Goal: Task Accomplishment & Management: Use online tool/utility

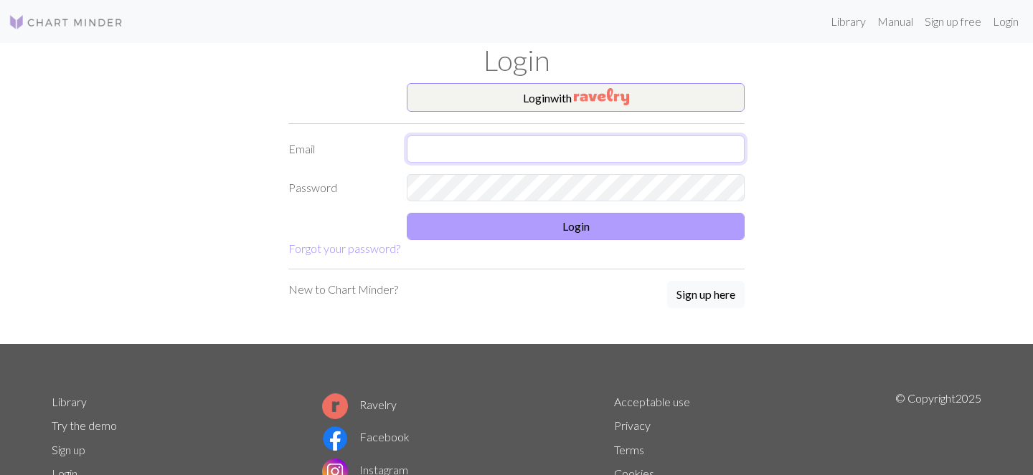
type input "[EMAIL_ADDRESS][DOMAIN_NAME]"
click at [521, 215] on button "Login" at bounding box center [576, 226] width 338 height 27
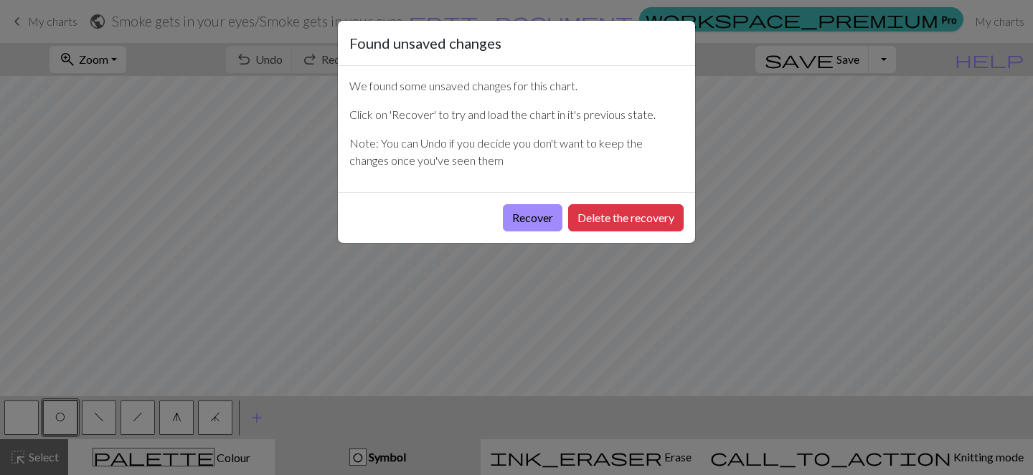
click at [521, 215] on button "Recover" at bounding box center [533, 217] width 60 height 27
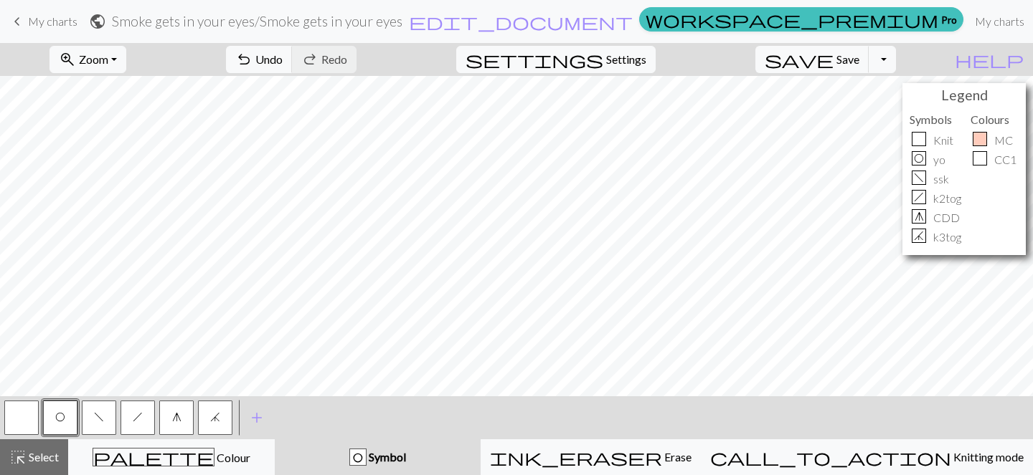
click at [143, 420] on button "h" at bounding box center [137, 418] width 34 height 34
click at [14, 414] on button "button" at bounding box center [21, 418] width 34 height 34
click at [96, 416] on span "f" at bounding box center [99, 417] width 10 height 11
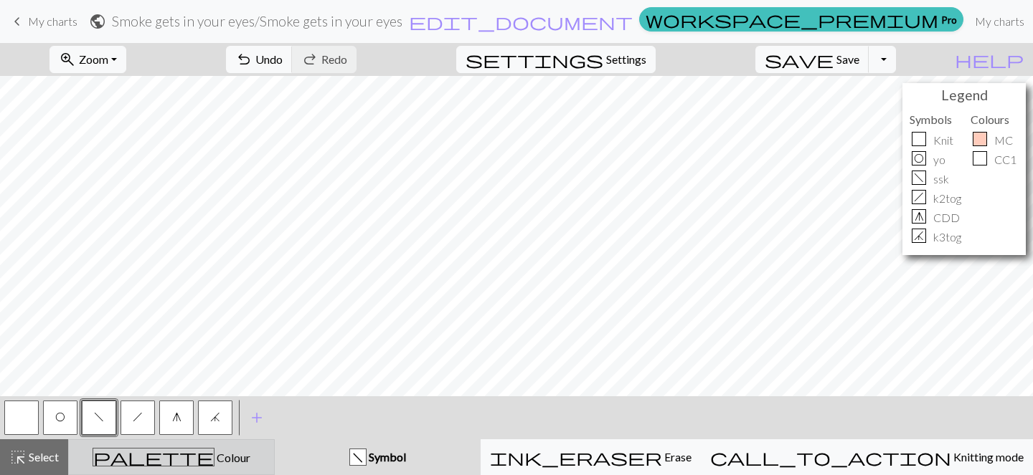
click at [214, 465] on span "Colour" at bounding box center [232, 458] width 36 height 14
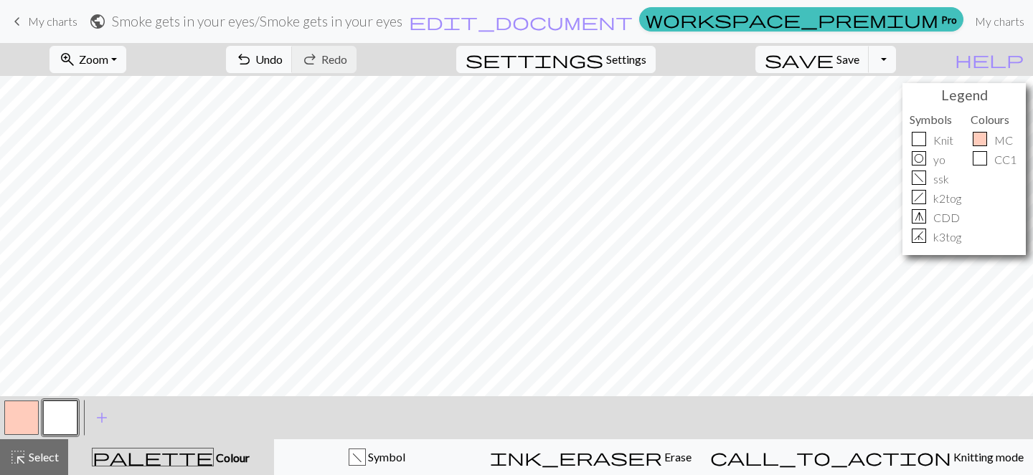
click at [27, 412] on button "button" at bounding box center [21, 418] width 34 height 34
click at [26, 414] on button "button" at bounding box center [21, 418] width 34 height 34
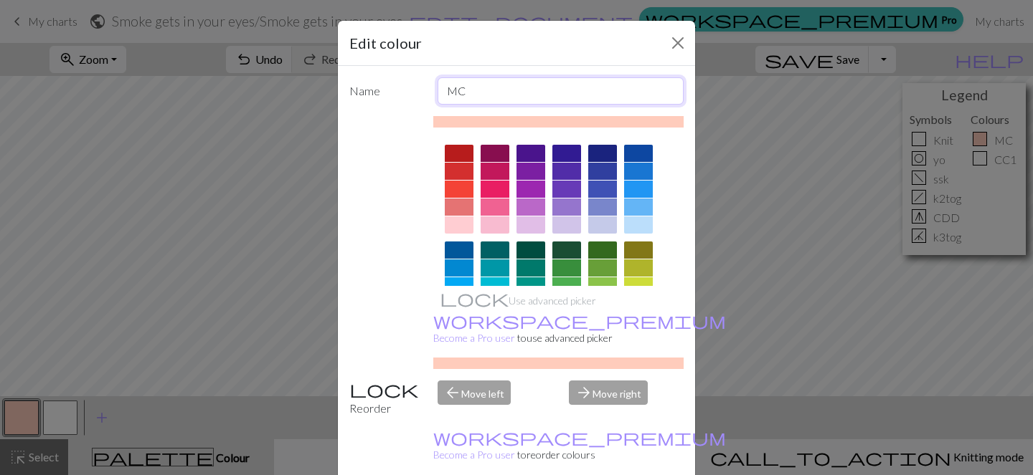
click at [478, 94] on input "MC" at bounding box center [560, 90] width 247 height 27
type input "M"
type input "F"
click at [470, 95] on input "First sts" at bounding box center [560, 90] width 247 height 27
type input "First 6 sts"
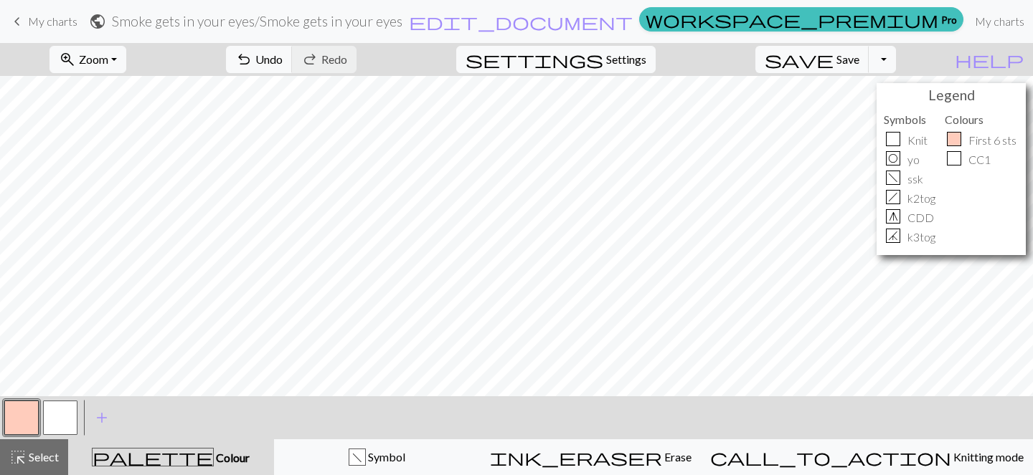
click at [61, 421] on button "button" at bounding box center [60, 418] width 34 height 34
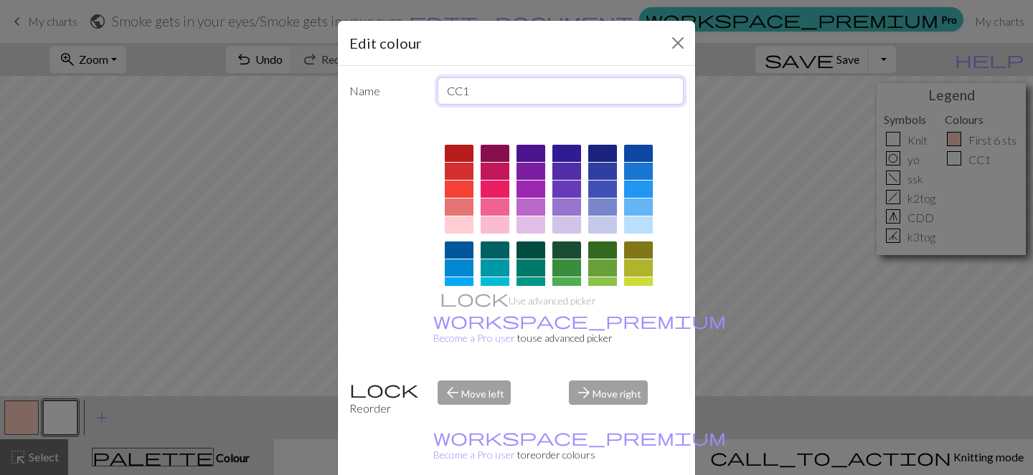
click at [505, 103] on input "CC1" at bounding box center [560, 90] width 247 height 27
click at [504, 103] on input "CC1" at bounding box center [560, 90] width 247 height 27
type input "repeat section"
click at [103, 417] on div "Edit colour Name repeat section Use advanced picker workspace_premium Become a …" at bounding box center [516, 237] width 1033 height 475
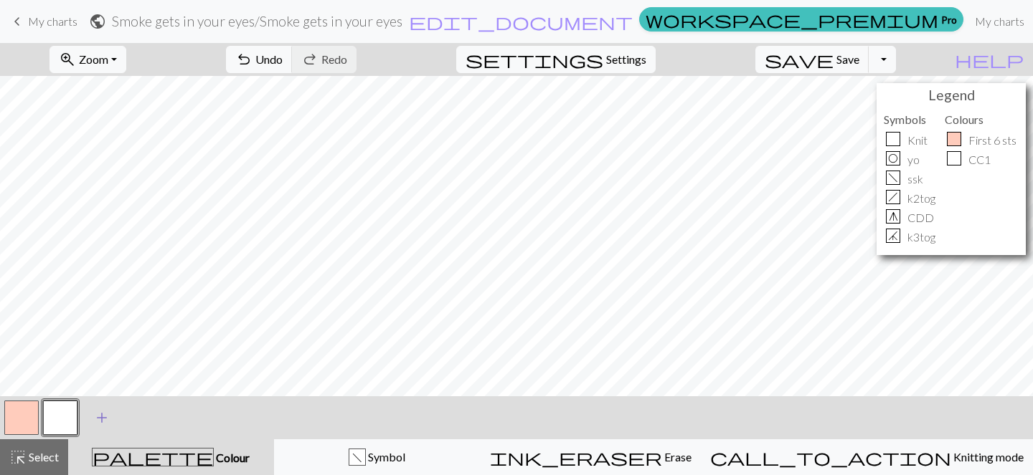
click at [103, 418] on span "add" at bounding box center [101, 418] width 17 height 20
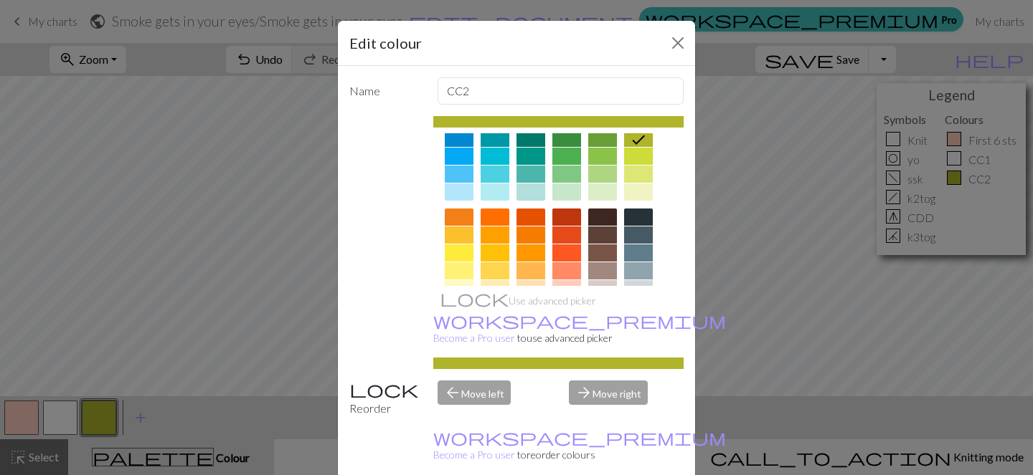
scroll to position [120, 0]
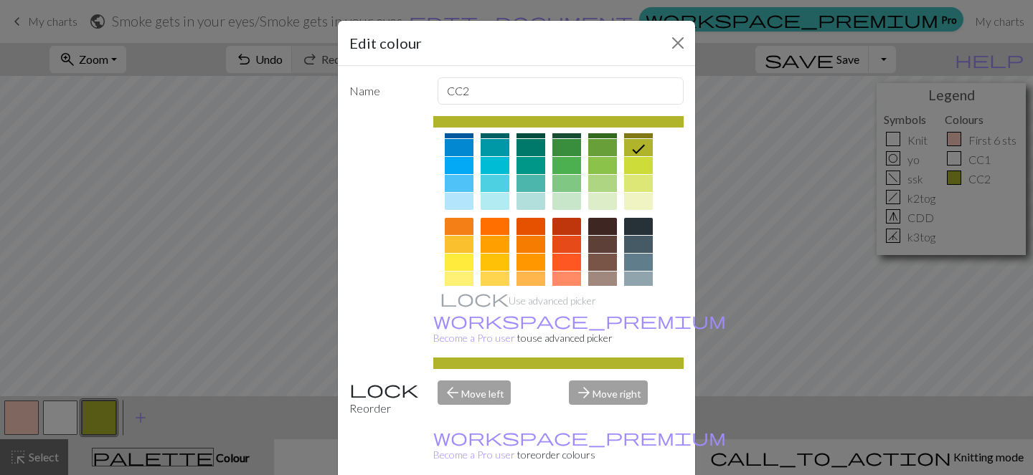
click at [456, 203] on div at bounding box center [459, 201] width 29 height 17
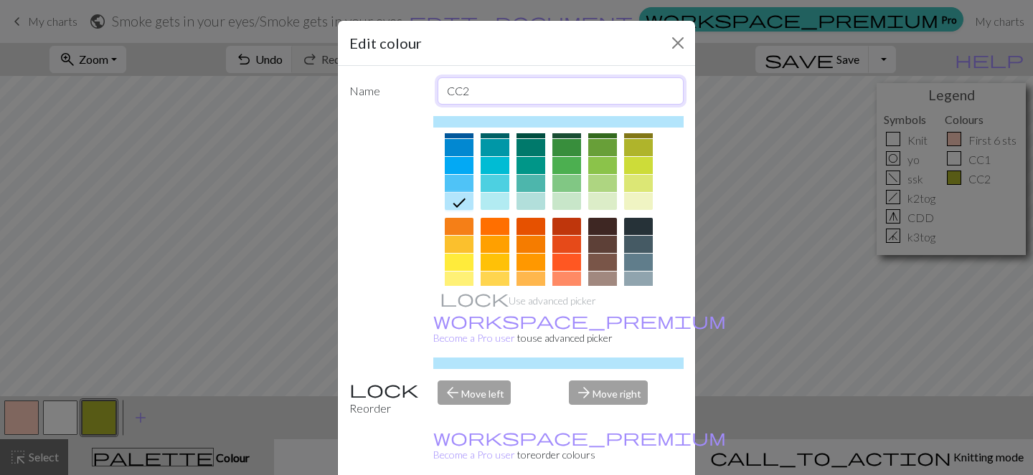
click at [451, 88] on input "CC2" at bounding box center [560, 90] width 247 height 27
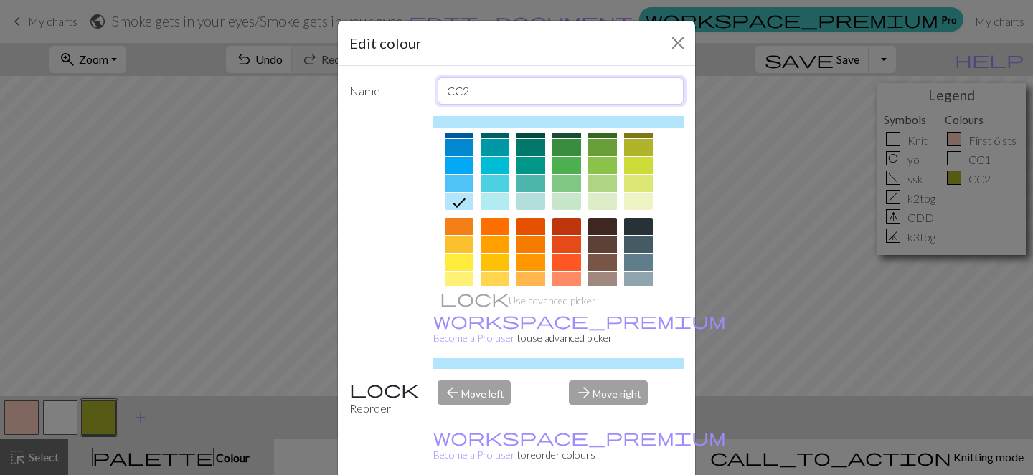
click at [451, 88] on input "CC2" at bounding box center [560, 90] width 247 height 27
click at [450, 91] on input "last 7 sts" at bounding box center [560, 90] width 247 height 27
type input "Last 7 sts"
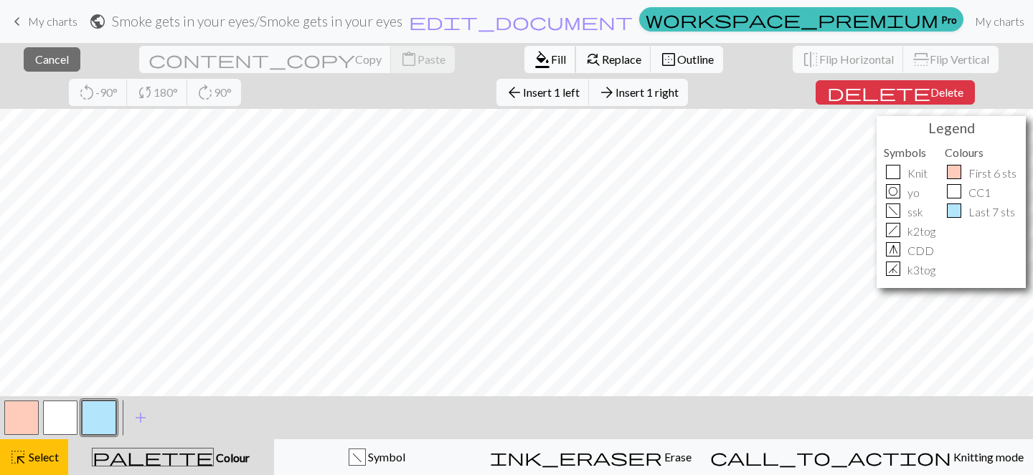
click at [551, 52] on span "Fill" at bounding box center [558, 59] width 15 height 14
click at [101, 416] on button "button" at bounding box center [99, 418] width 34 height 34
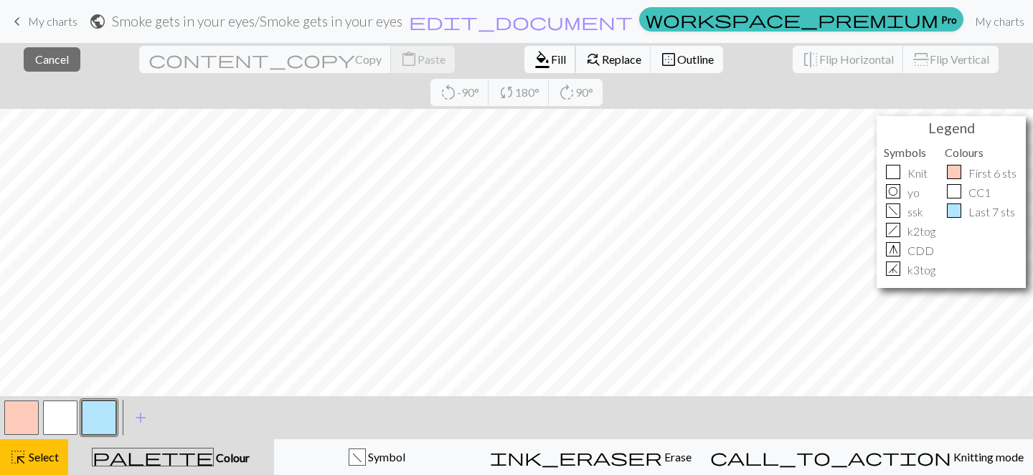
click at [533, 62] on span "format_color_fill" at bounding box center [541, 59] width 17 height 20
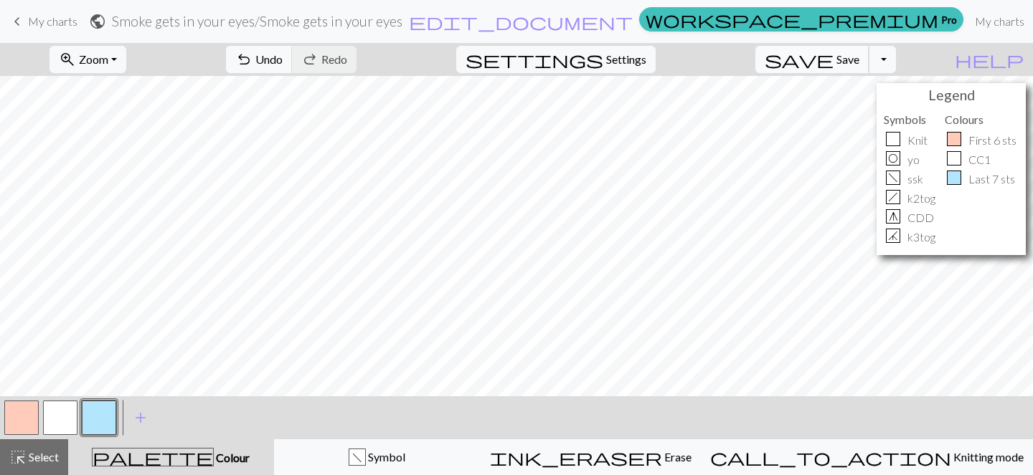
click at [833, 63] on span "save" at bounding box center [798, 59] width 69 height 20
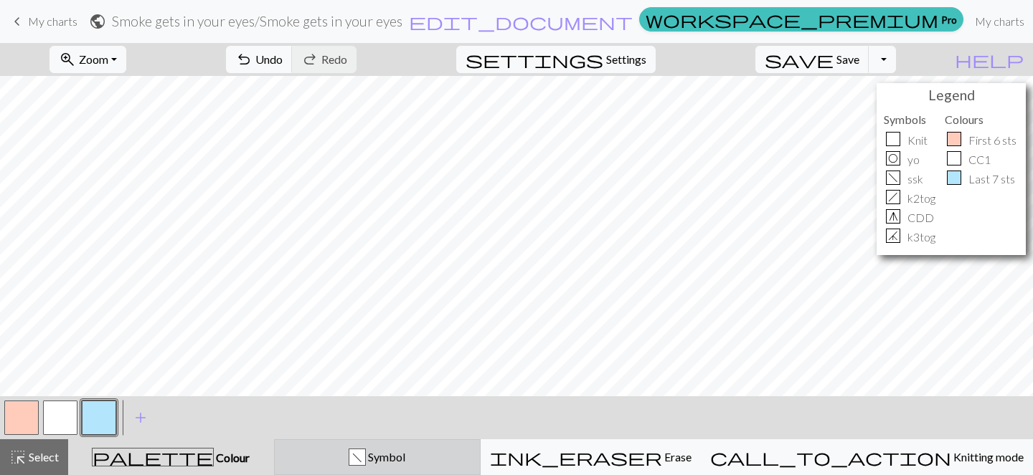
click at [425, 470] on button "f Symbol" at bounding box center [377, 458] width 207 height 36
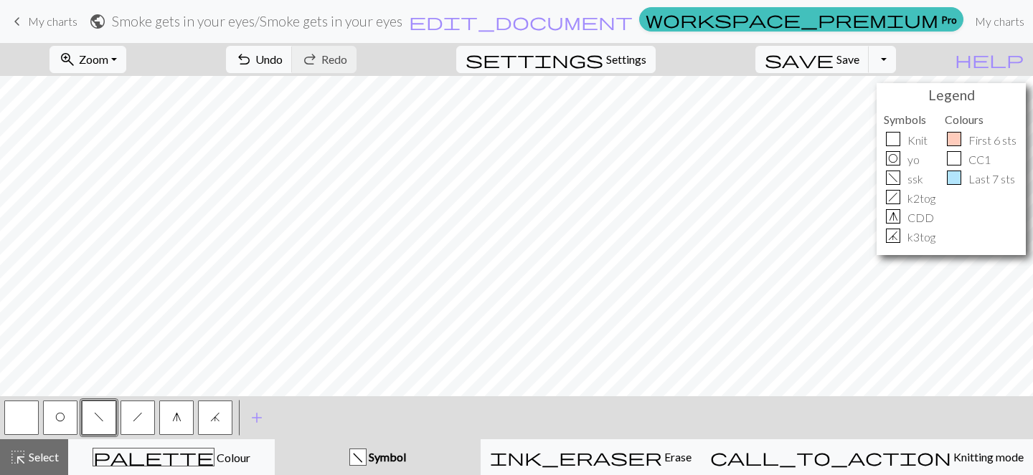
click at [146, 414] on button "h" at bounding box center [137, 418] width 34 height 34
click at [6, 425] on button "button" at bounding box center [21, 418] width 34 height 34
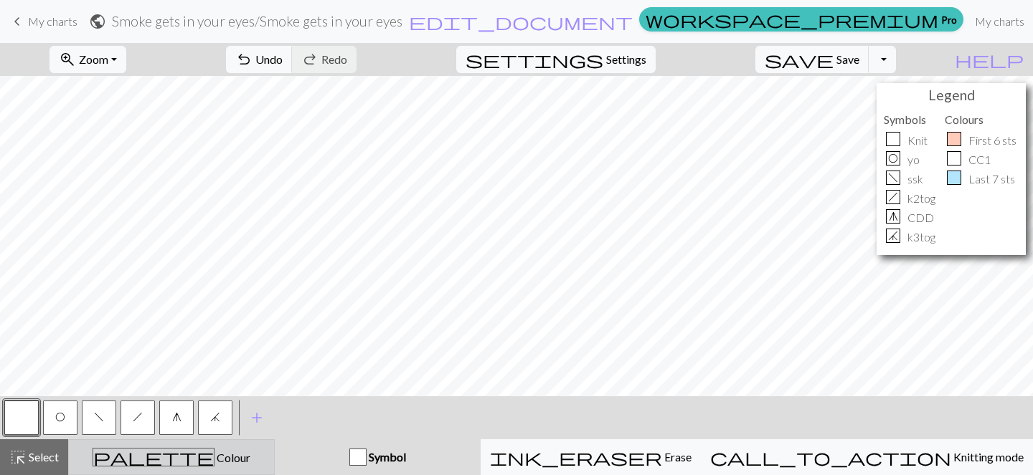
click at [191, 467] on button "palette Colour Colour" at bounding box center [171, 458] width 207 height 36
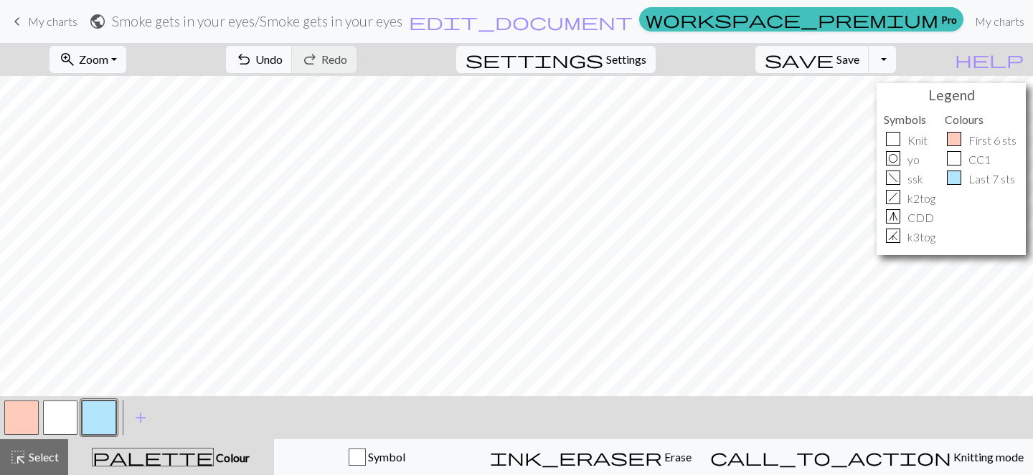
click at [54, 411] on button "button" at bounding box center [60, 418] width 34 height 34
click at [55, 407] on button "button" at bounding box center [60, 418] width 34 height 34
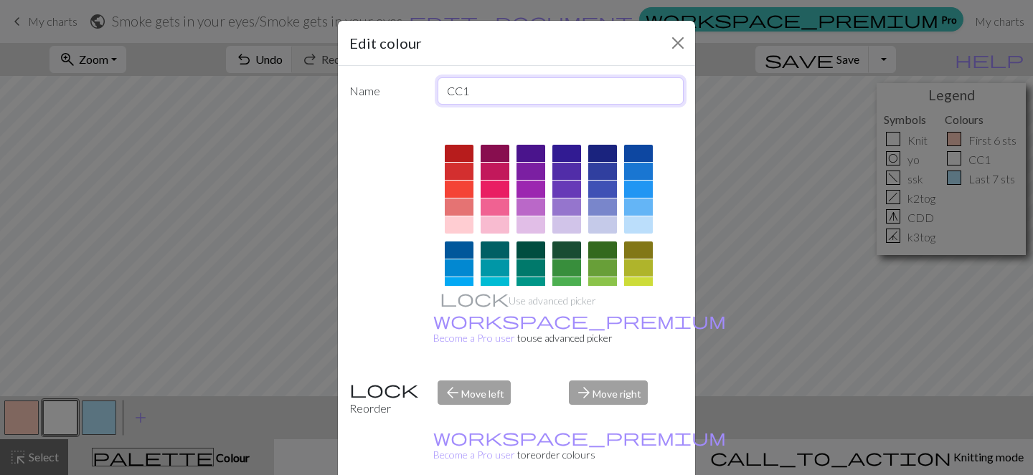
click at [483, 85] on input "CC1" at bounding box center [560, 90] width 247 height 27
click at [483, 86] on input "CC1" at bounding box center [560, 90] width 247 height 27
type input "R"
type input "Repeat"
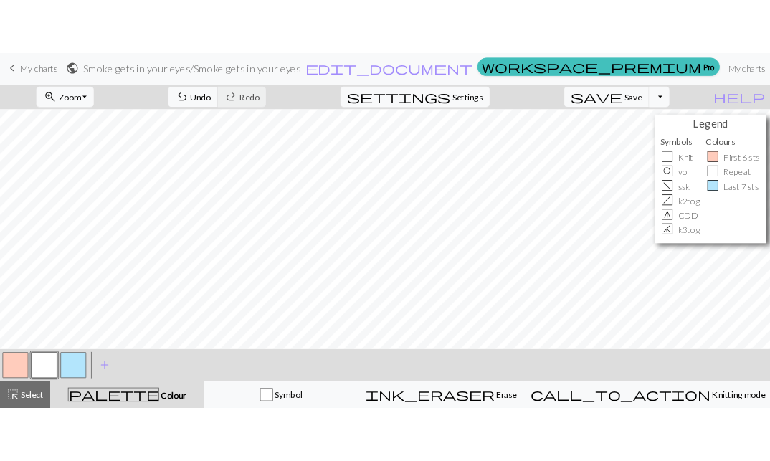
scroll to position [0, 0]
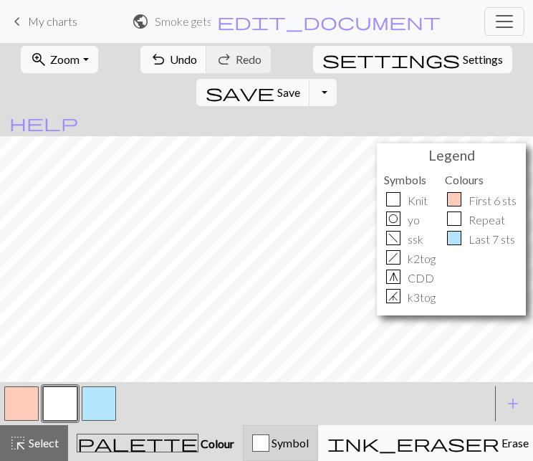
click at [252, 447] on div "button" at bounding box center [260, 443] width 17 height 17
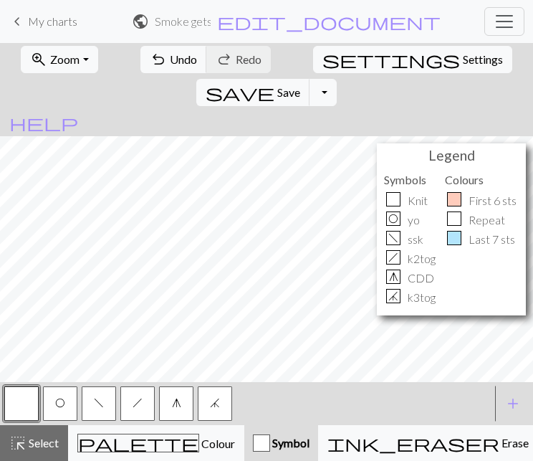
click at [206, 405] on button "j" at bounding box center [215, 403] width 34 height 34
click at [212, 407] on span "j" at bounding box center [215, 402] width 10 height 11
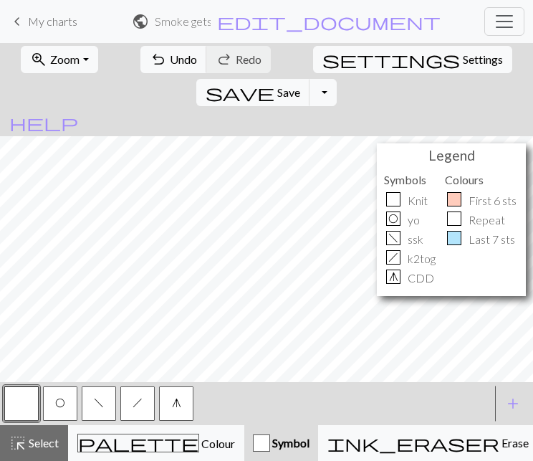
click at [179, 407] on span "g" at bounding box center [176, 402] width 9 height 11
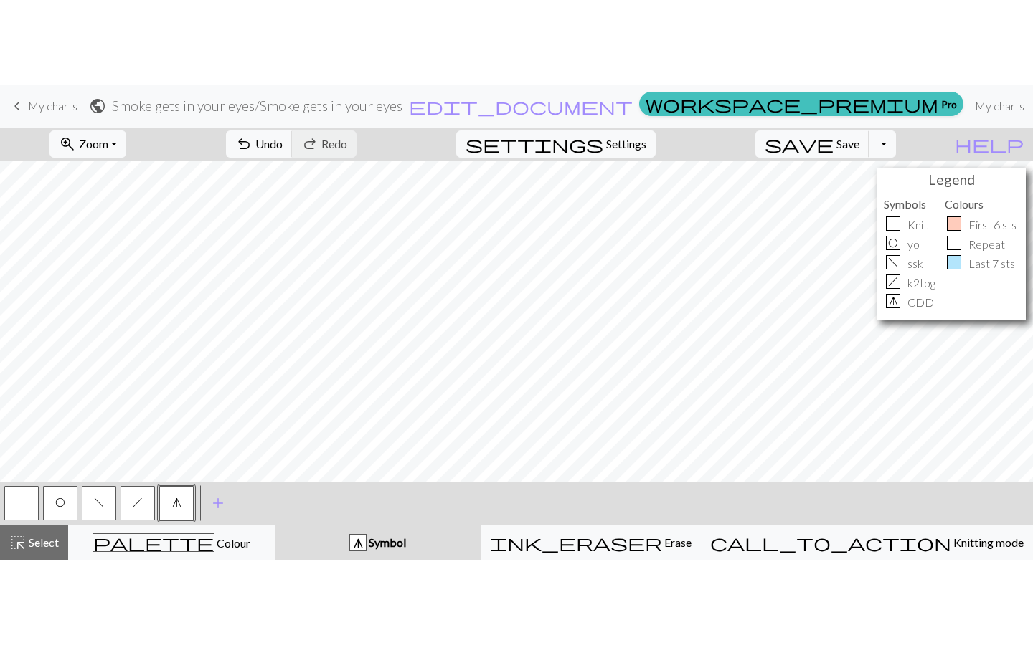
scroll to position [30, 0]
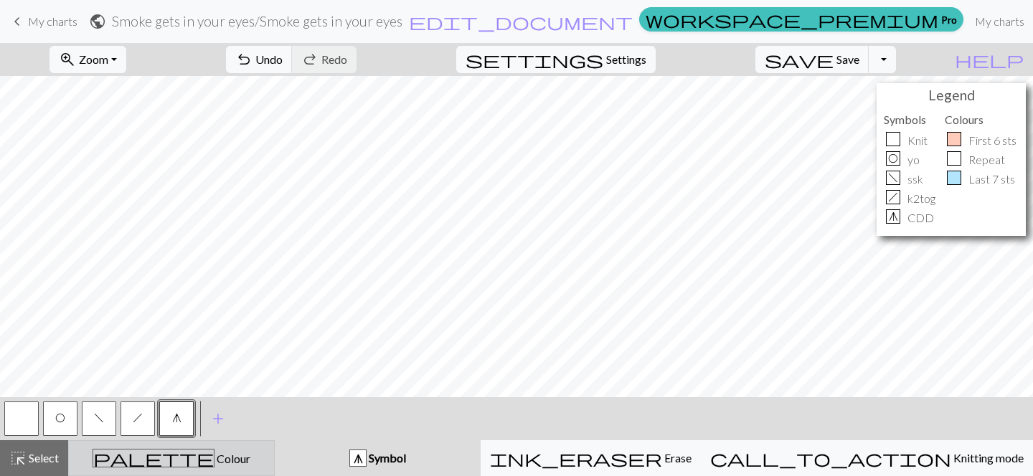
click at [234, 450] on div "palette Colour Colour" at bounding box center [171, 458] width 188 height 19
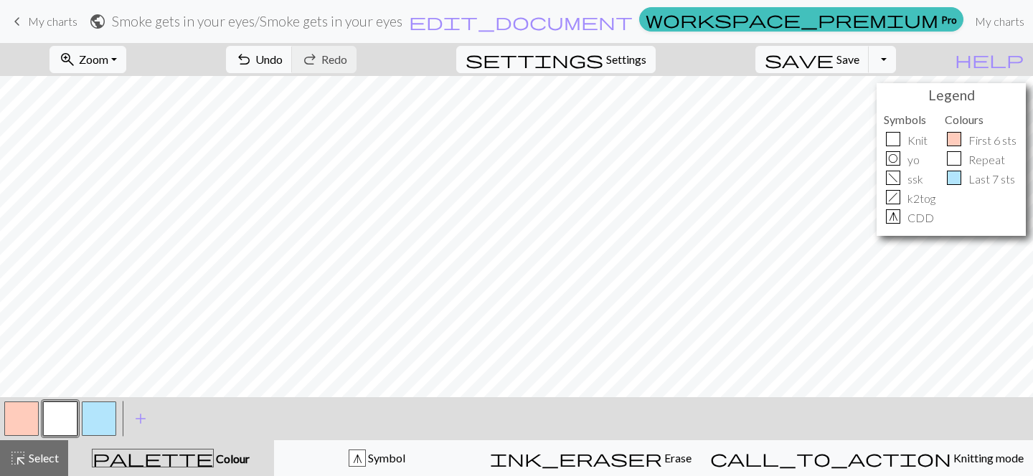
click at [19, 419] on button "button" at bounding box center [21, 419] width 34 height 34
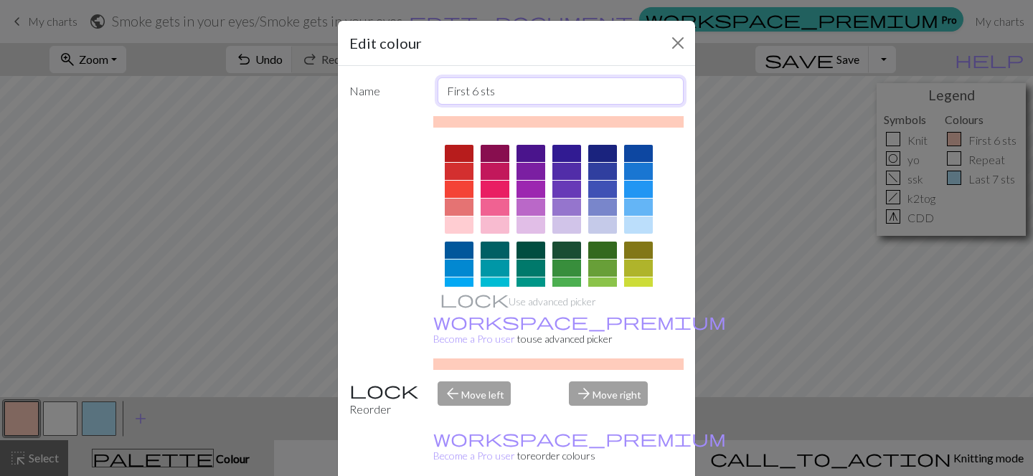
click at [474, 92] on input "First 6 sts" at bounding box center [560, 90] width 247 height 27
type input "First sts"
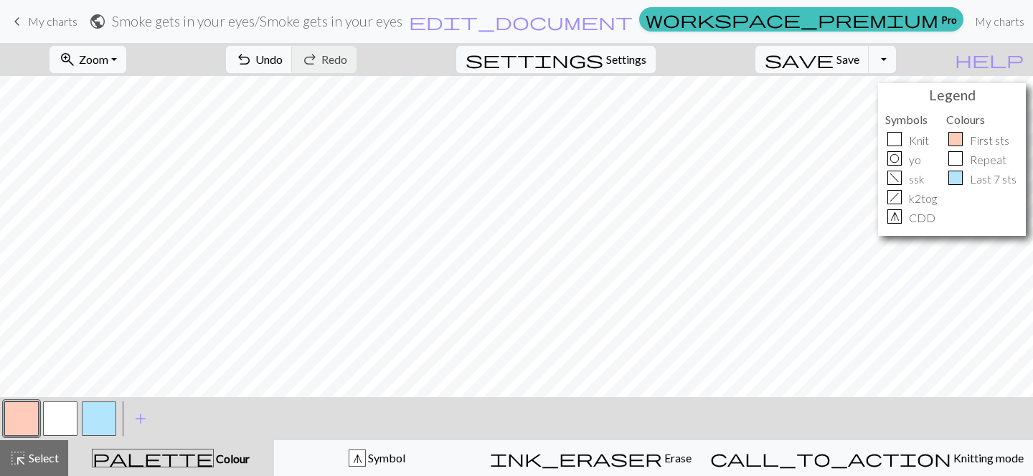
click at [111, 424] on button "button" at bounding box center [99, 419] width 34 height 34
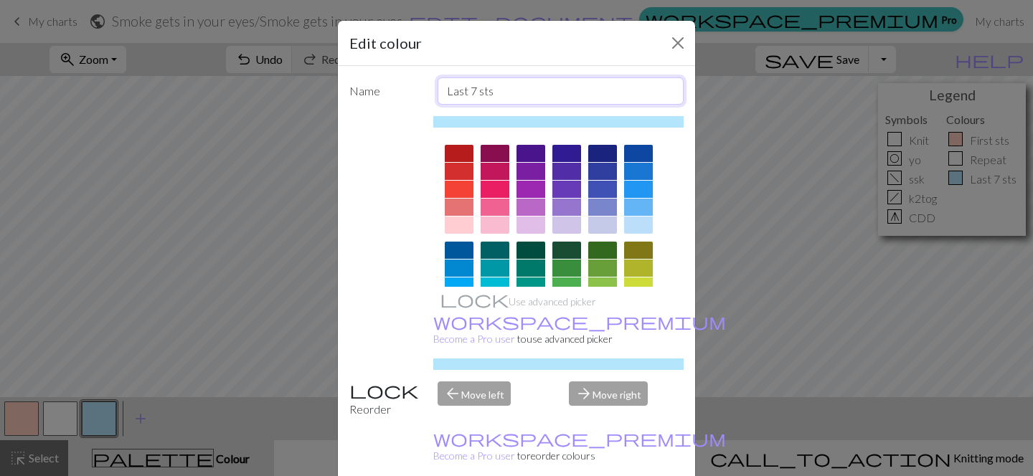
click at [474, 92] on input "Last 7 sts" at bounding box center [560, 90] width 247 height 27
type input "Last sts"
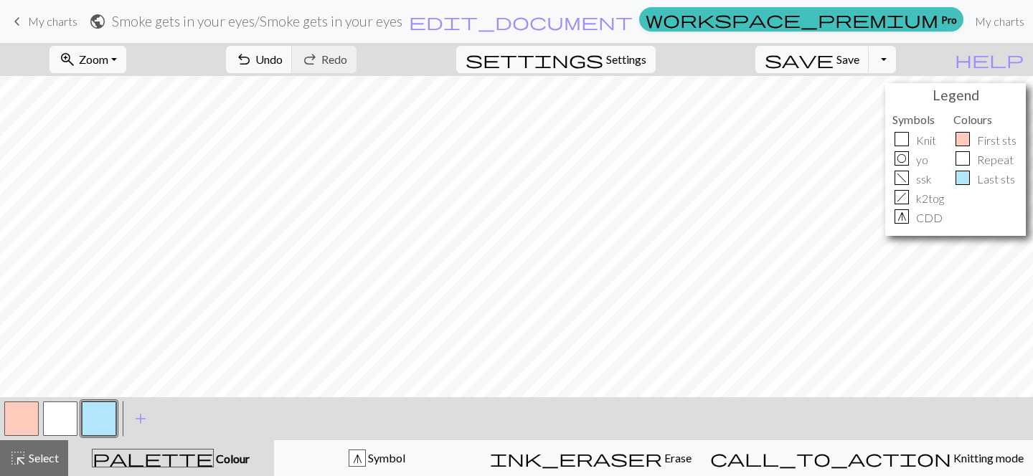
click at [66, 415] on button "button" at bounding box center [60, 419] width 34 height 34
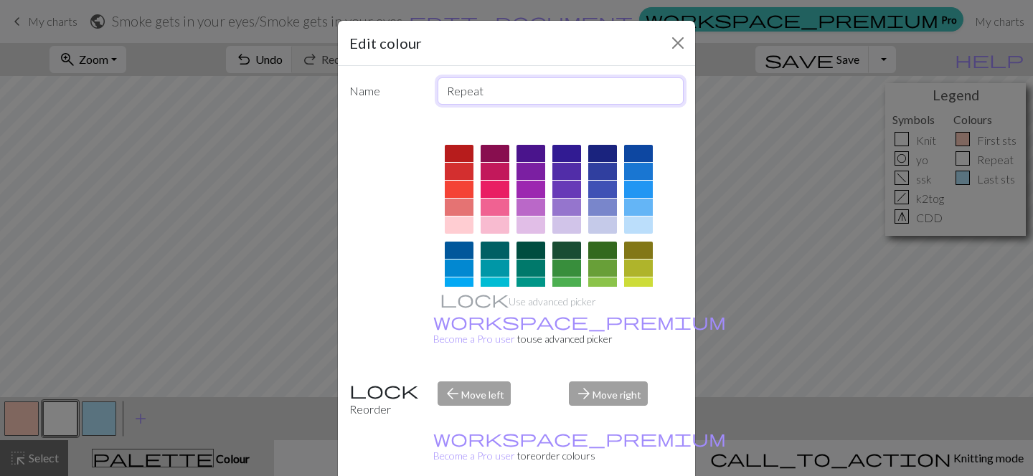
click at [468, 98] on input "Repeat" at bounding box center [560, 90] width 247 height 27
type input "REPEAT"
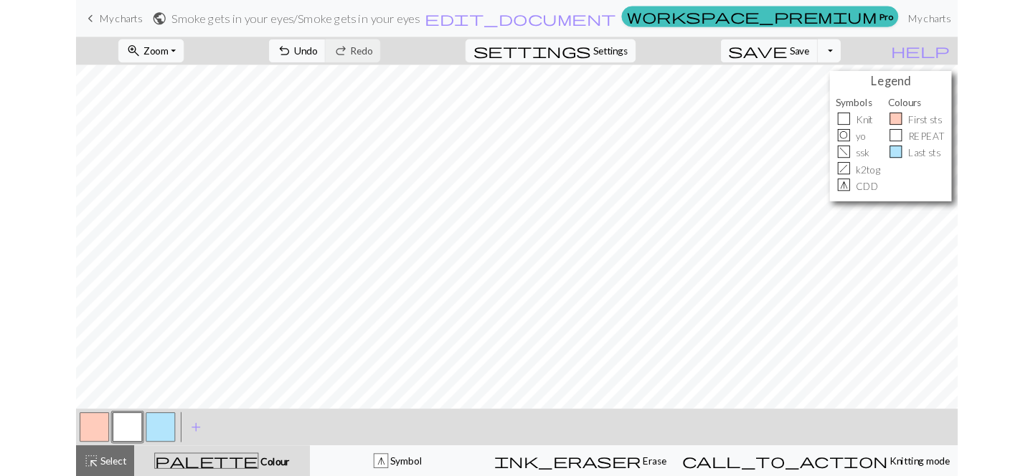
scroll to position [0, 0]
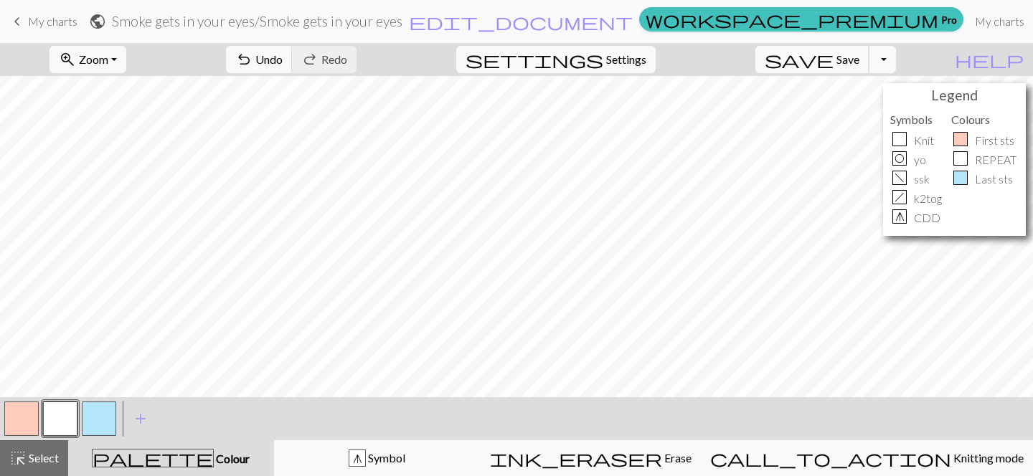
click at [833, 61] on span "save" at bounding box center [798, 59] width 69 height 20
